Goal: Navigation & Orientation: Find specific page/section

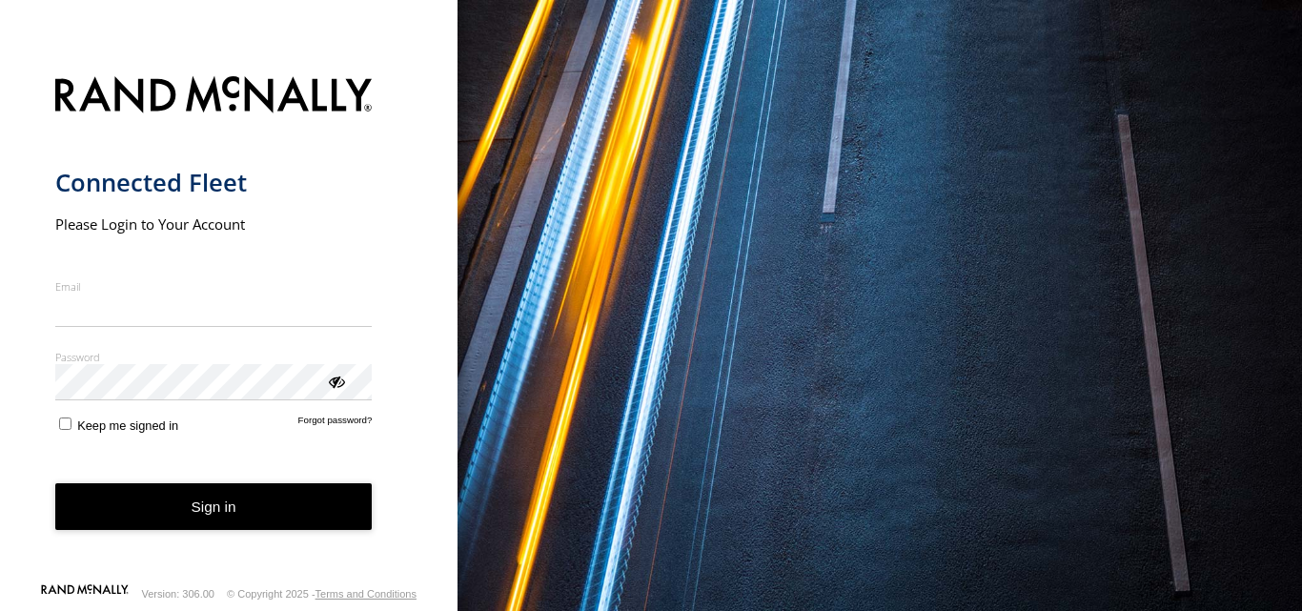
type input "**********"
click at [200, 530] on button "Sign in" at bounding box center [213, 506] width 317 height 47
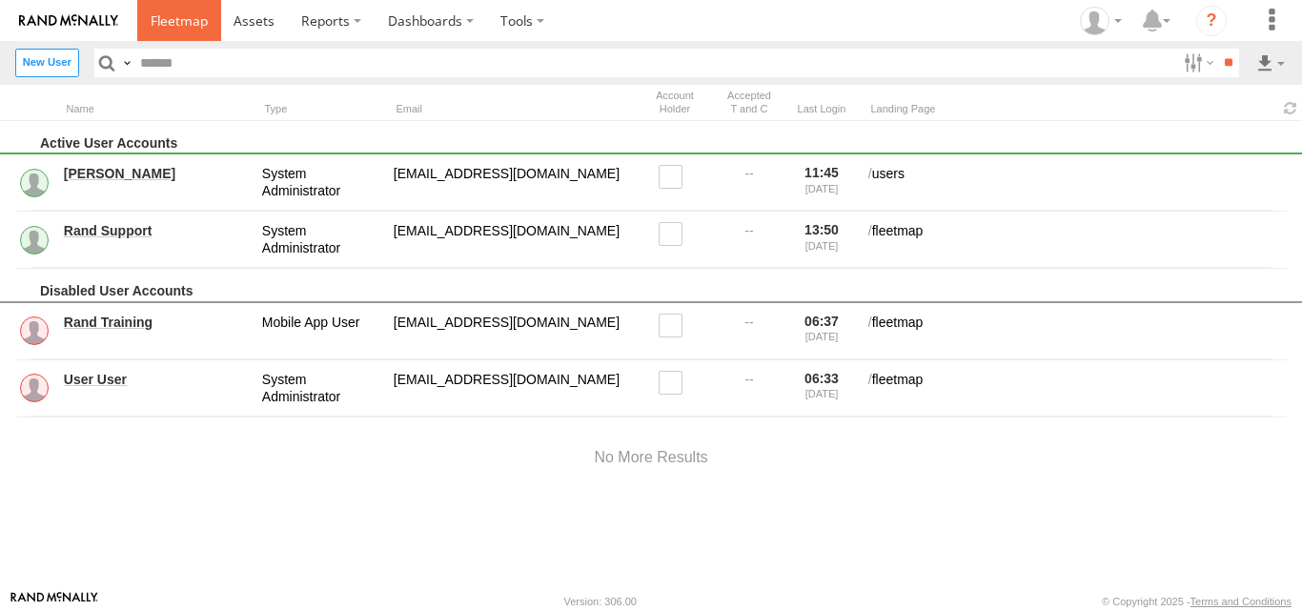
click at [180, 31] on link at bounding box center [179, 20] width 84 height 41
